Goal: Information Seeking & Learning: Learn about a topic

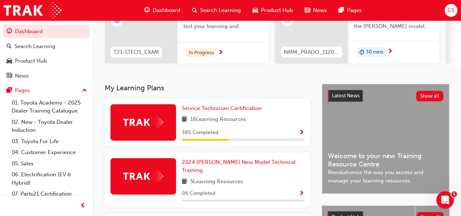
scroll to position [102, 0]
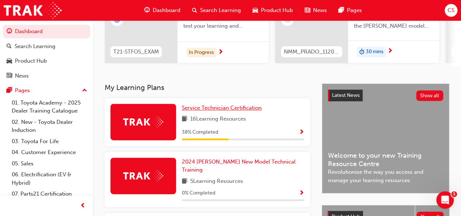
click at [221, 106] on link "Service Technician Certification" at bounding box center [223, 108] width 83 height 8
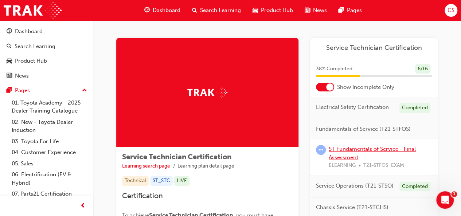
click at [346, 151] on link "ST Fundamentals of Service - Final Assessment" at bounding box center [372, 153] width 87 height 15
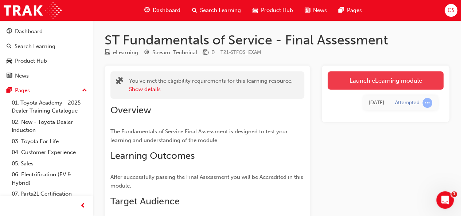
click at [374, 82] on link "Launch eLearning module" at bounding box center [386, 81] width 116 height 18
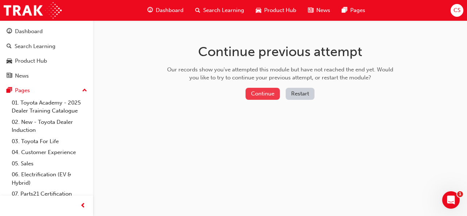
click at [268, 96] on button "Continue" at bounding box center [263, 94] width 34 height 12
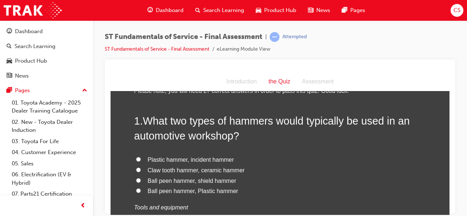
scroll to position [25, 0]
click at [136, 189] on input "Ball peen hammer, Plastic hammer" at bounding box center [138, 190] width 5 height 5
radio input "true"
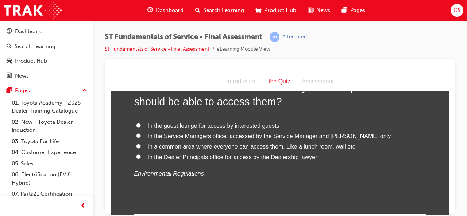
scroll to position [227, 0]
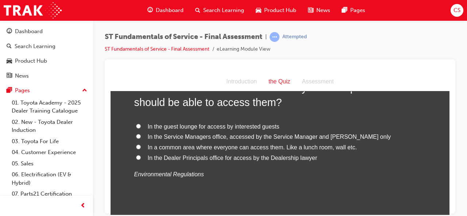
click at [136, 147] on input "In a common area where everyone can access them. Like a lunch room, wall etc." at bounding box center [138, 146] width 5 height 5
radio input "true"
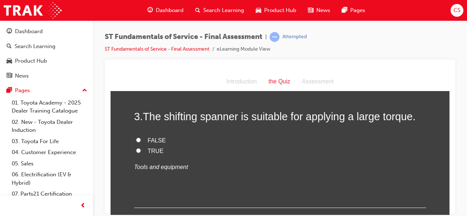
scroll to position [368, 0]
click at [136, 140] on input "FALSE" at bounding box center [138, 140] width 5 height 5
radio input "true"
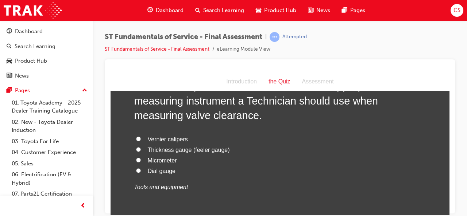
scroll to position [533, 0]
click at [136, 148] on input "Thickness gauge (feeler gauge)" at bounding box center [138, 149] width 5 height 5
radio input "true"
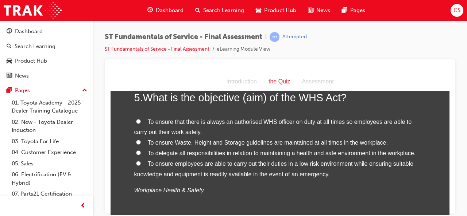
scroll to position [705, 0]
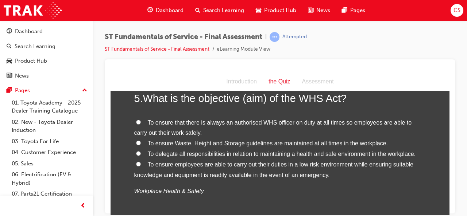
click at [136, 163] on input "To ensure employees are able to carry out their duties in a low risk environmen…" at bounding box center [138, 164] width 5 height 5
radio input "true"
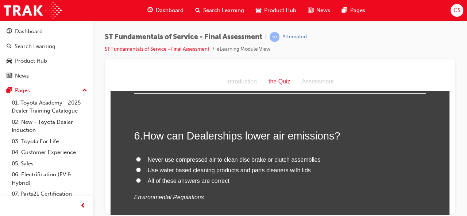
scroll to position [845, 0]
click at [136, 178] on input "All of these answers are correct" at bounding box center [138, 179] width 5 height 5
radio input "true"
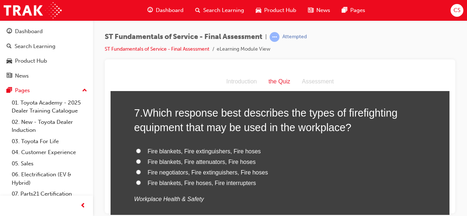
scroll to position [1012, 0]
